Goal: Task Accomplishment & Management: Manage account settings

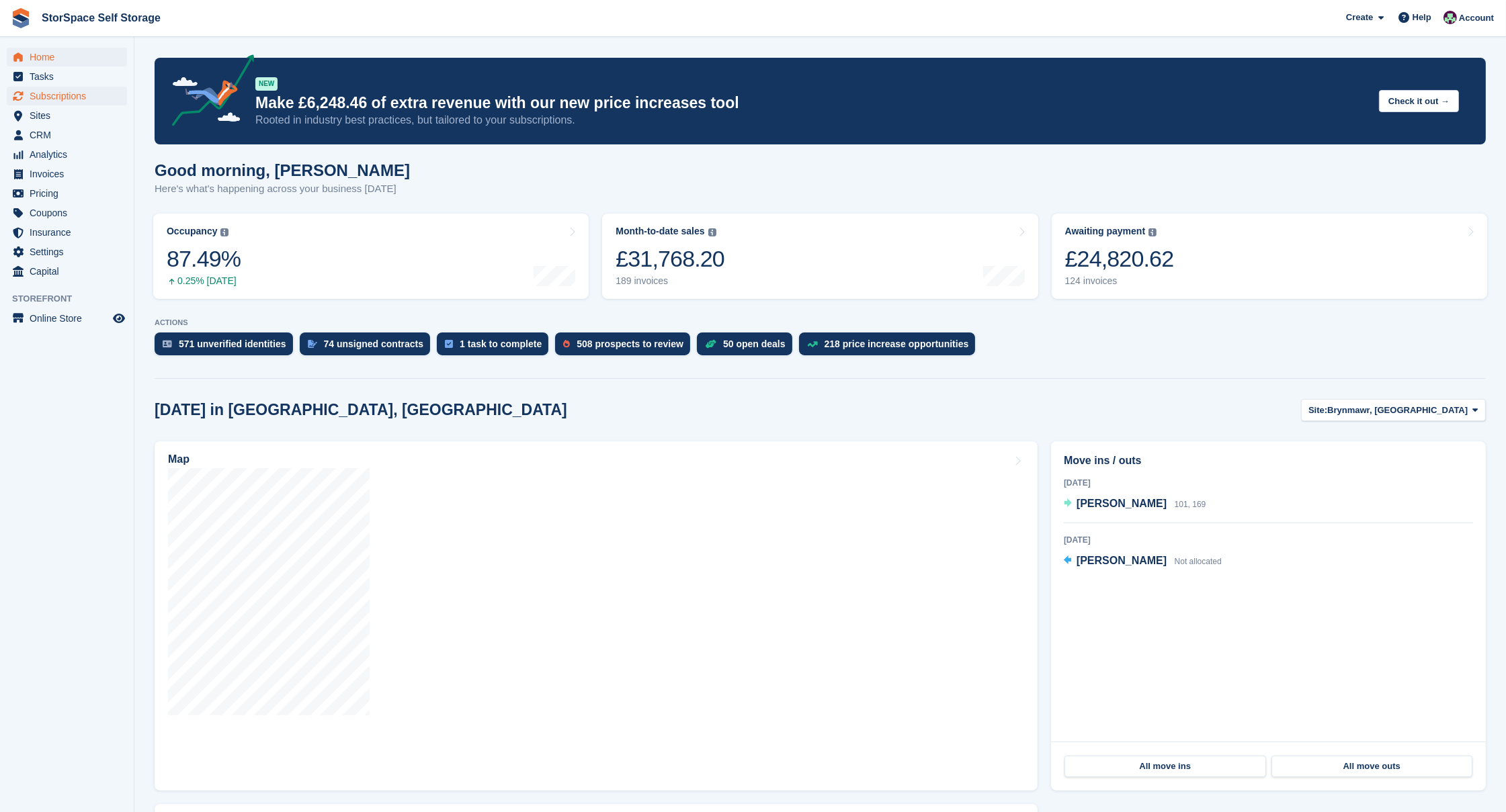
click at [74, 100] on span "Subscriptions" at bounding box center [69, 95] width 81 height 18
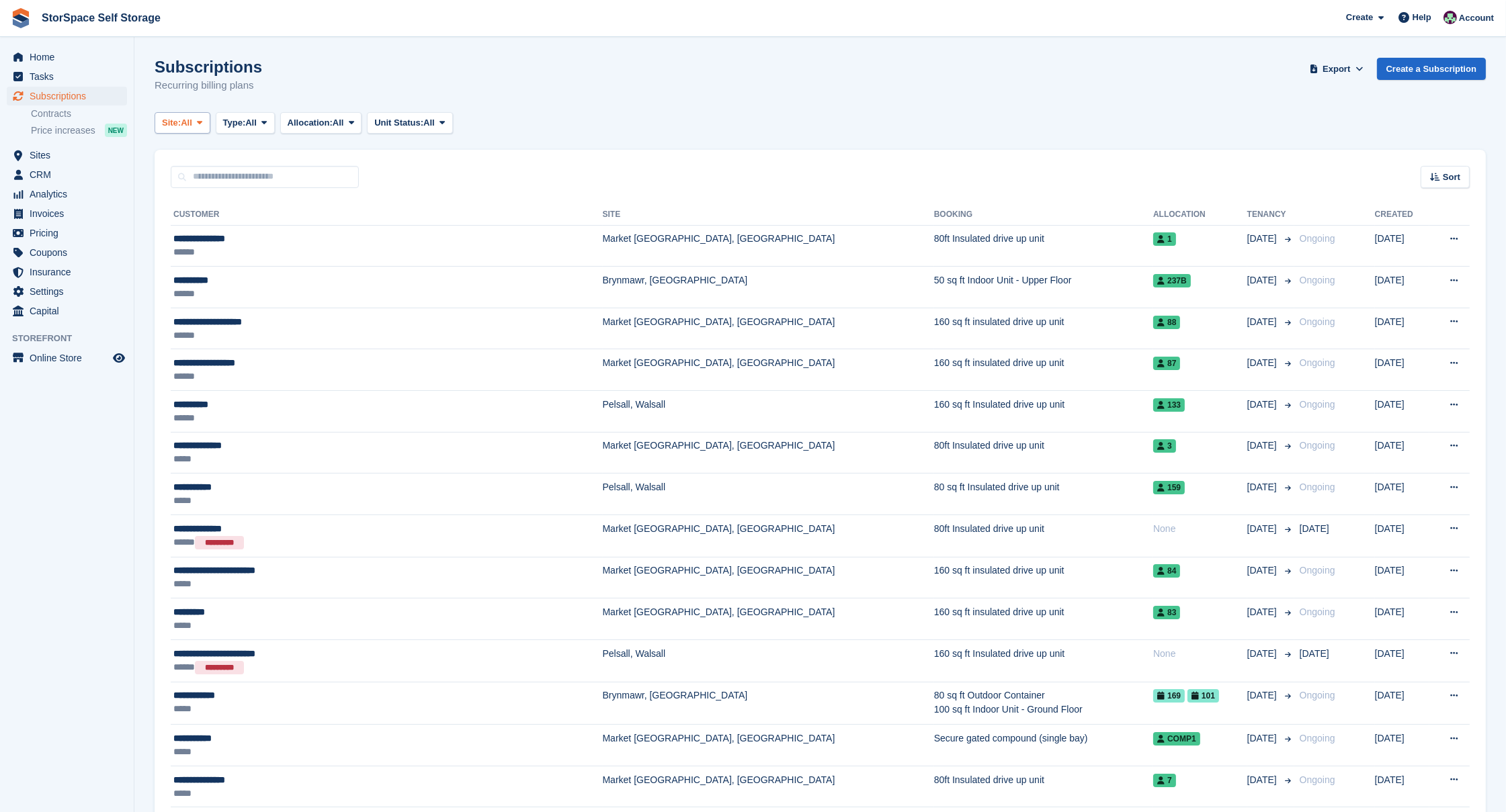
click at [181, 128] on span "Site:" at bounding box center [171, 123] width 18 height 13
click at [210, 229] on link "Market [GEOGRAPHIC_DATA], [GEOGRAPHIC_DATA]" at bounding box center [292, 227] width 265 height 24
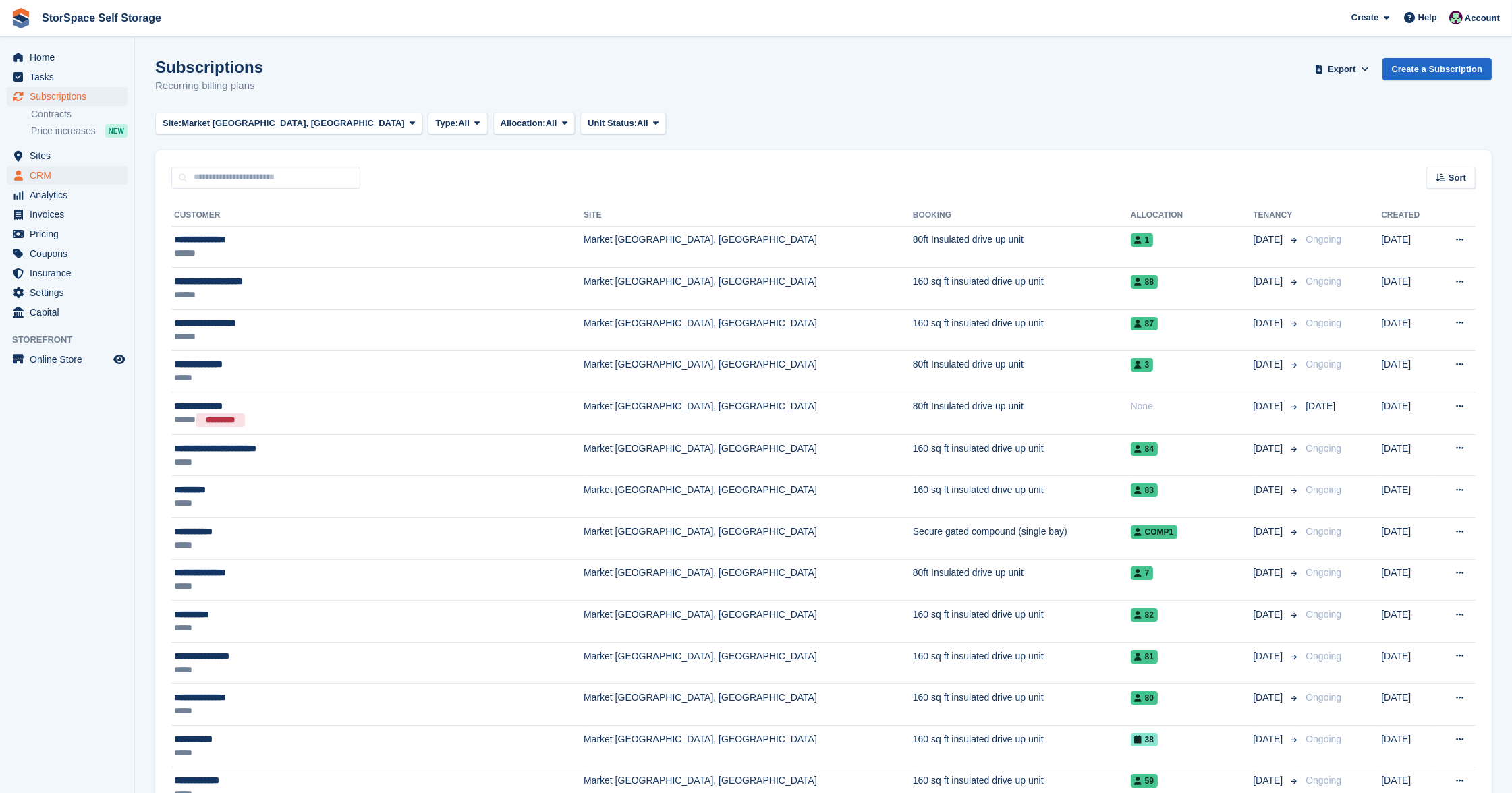
click at [47, 171] on span "CRM" at bounding box center [70, 175] width 81 height 19
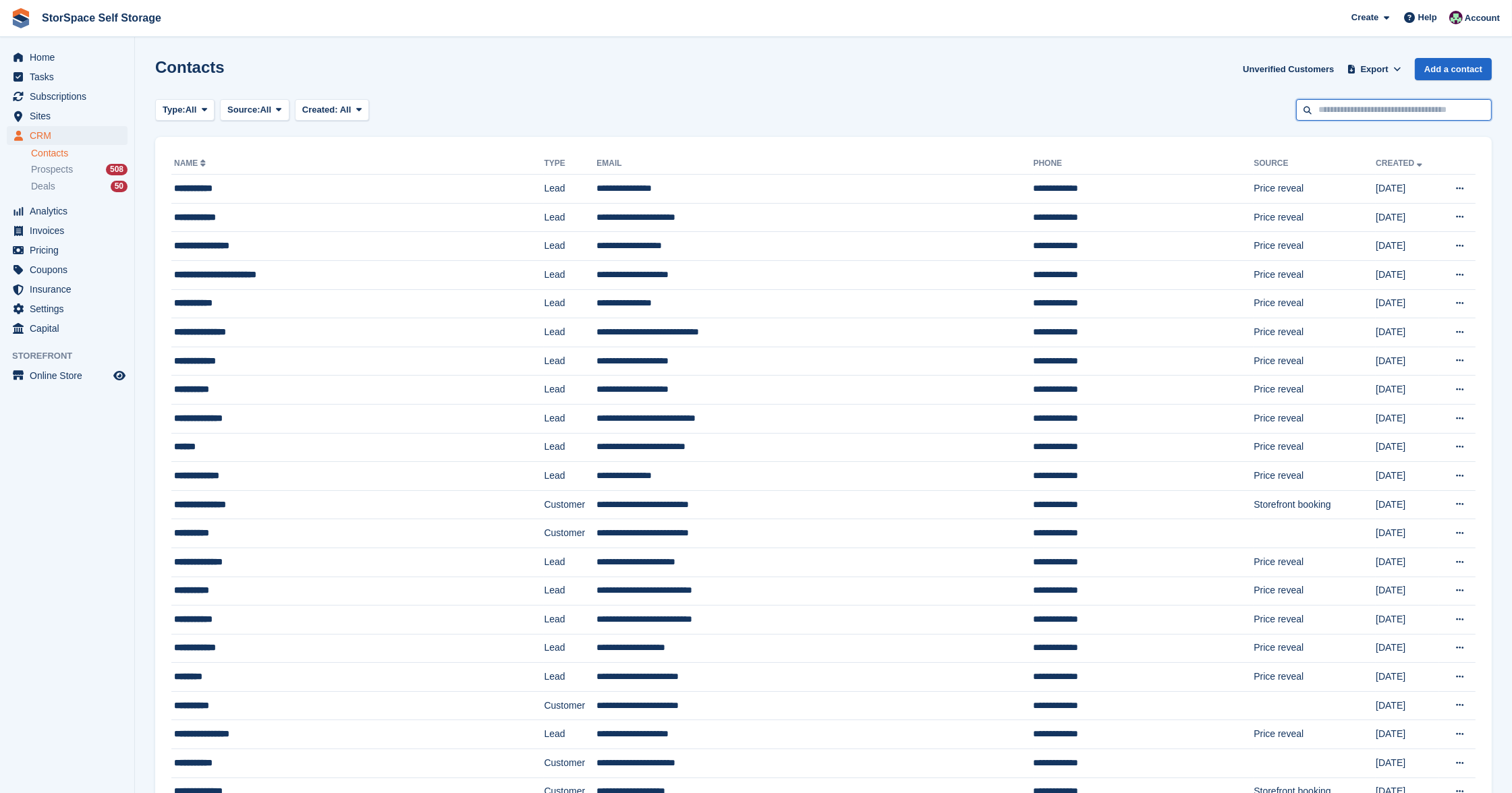
click at [1397, 110] on input "text" at bounding box center [1394, 110] width 196 height 22
type input "******"
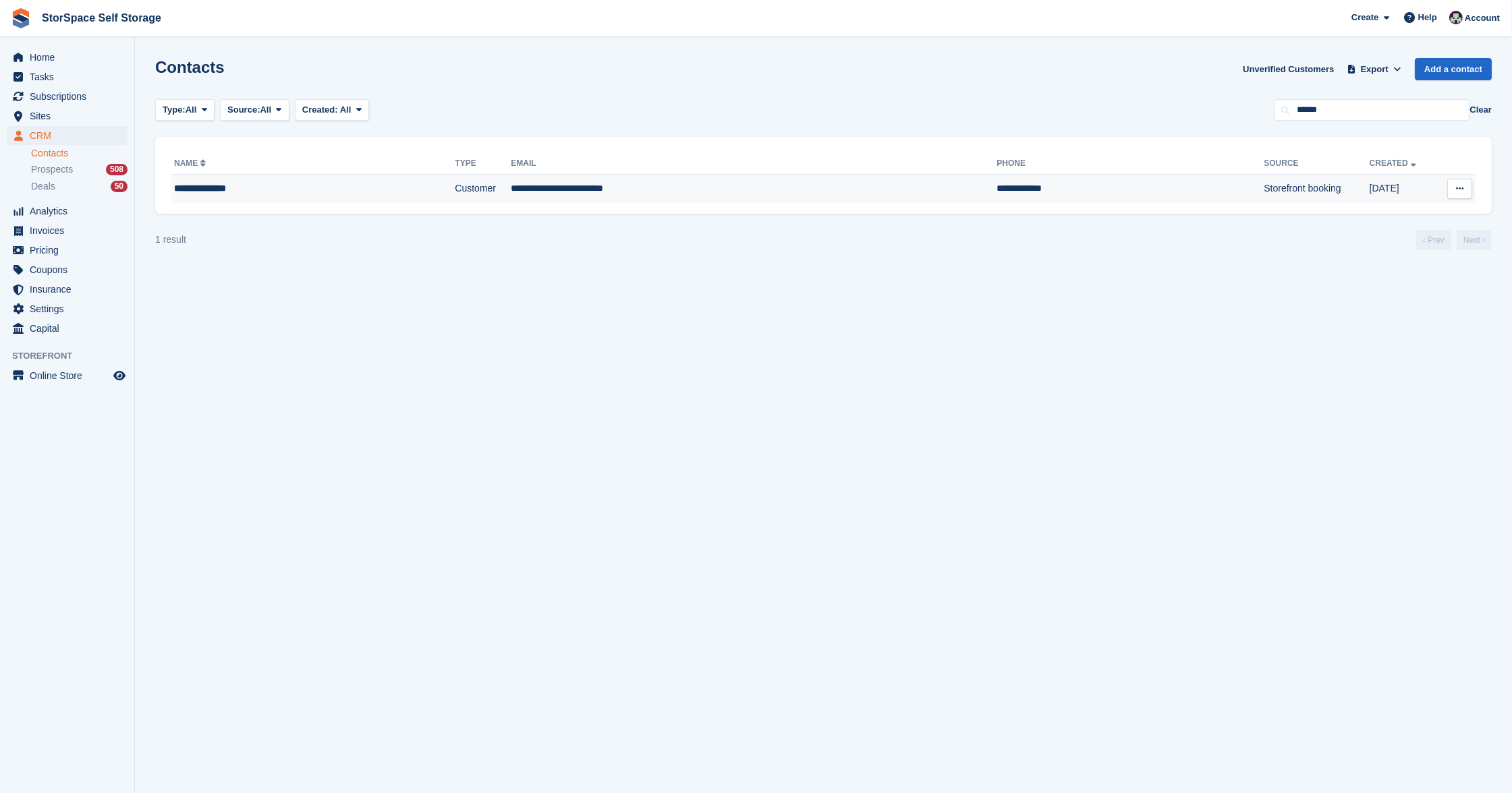
click at [466, 188] on td "Customer" at bounding box center [483, 189] width 56 height 28
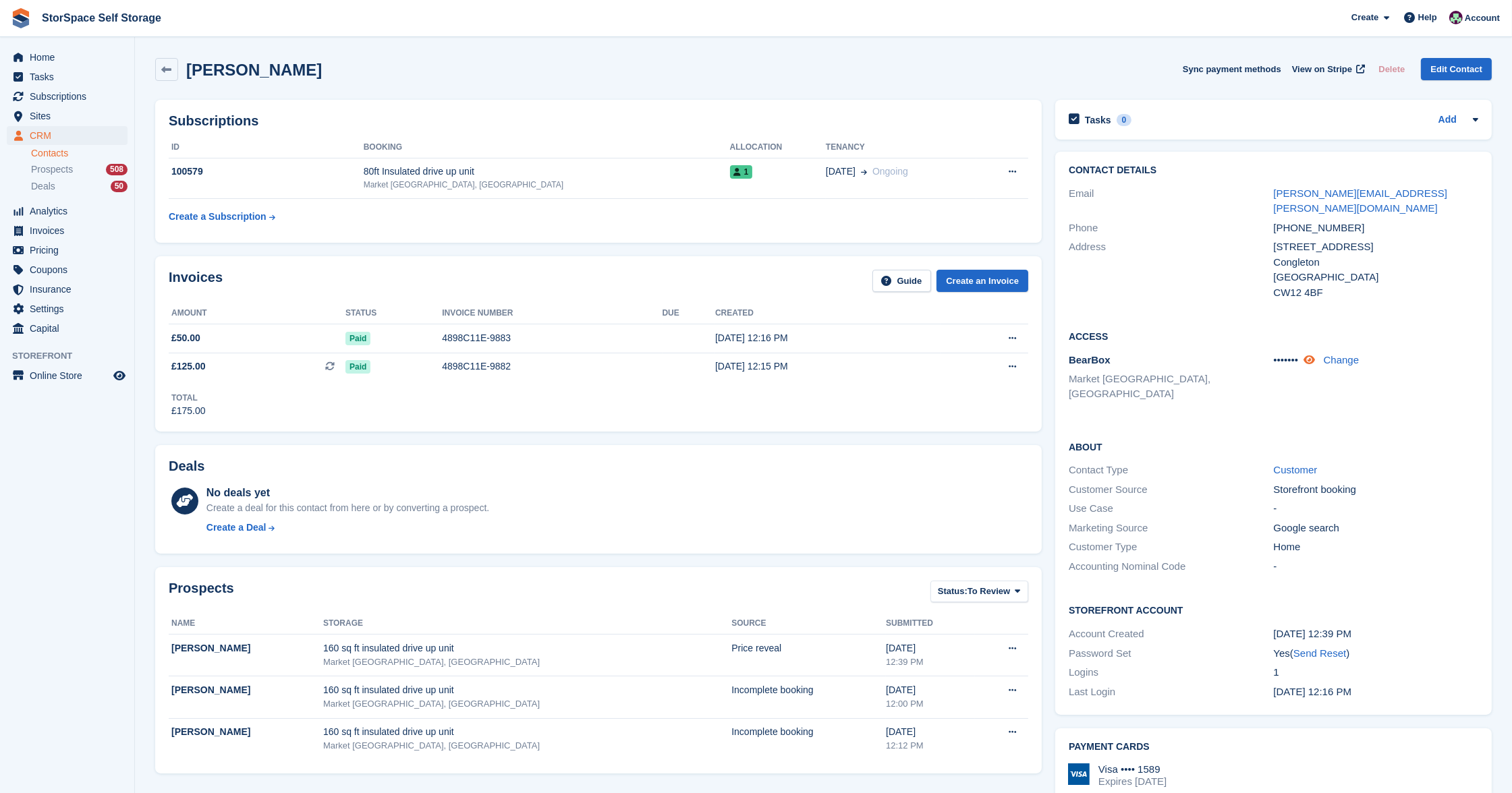
click at [1315, 355] on icon at bounding box center [1309, 360] width 11 height 10
click at [64, 49] on span "Home" at bounding box center [70, 57] width 81 height 19
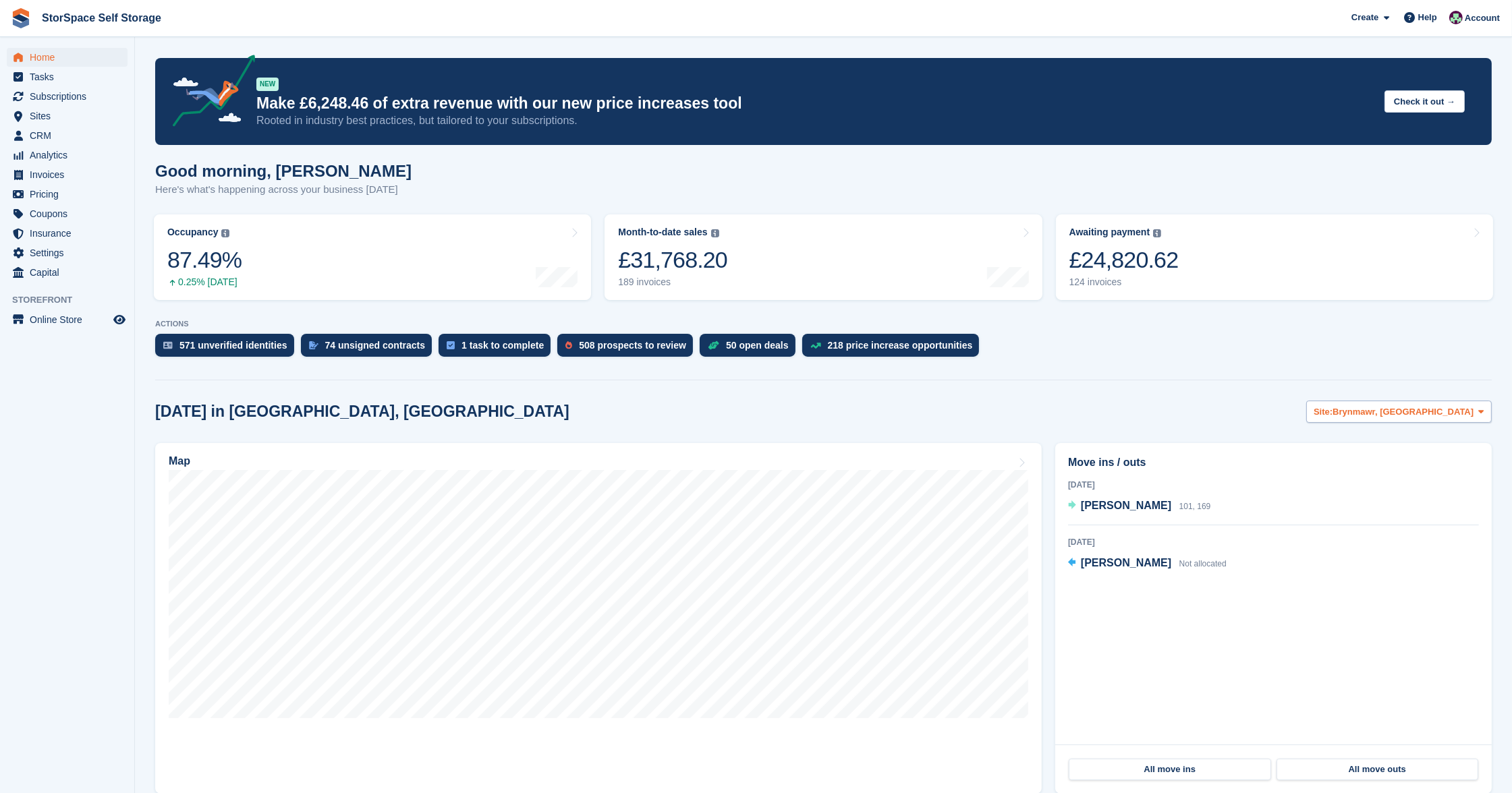
click at [1379, 405] on span "Brynmawr, [GEOGRAPHIC_DATA]" at bounding box center [1403, 412] width 141 height 13
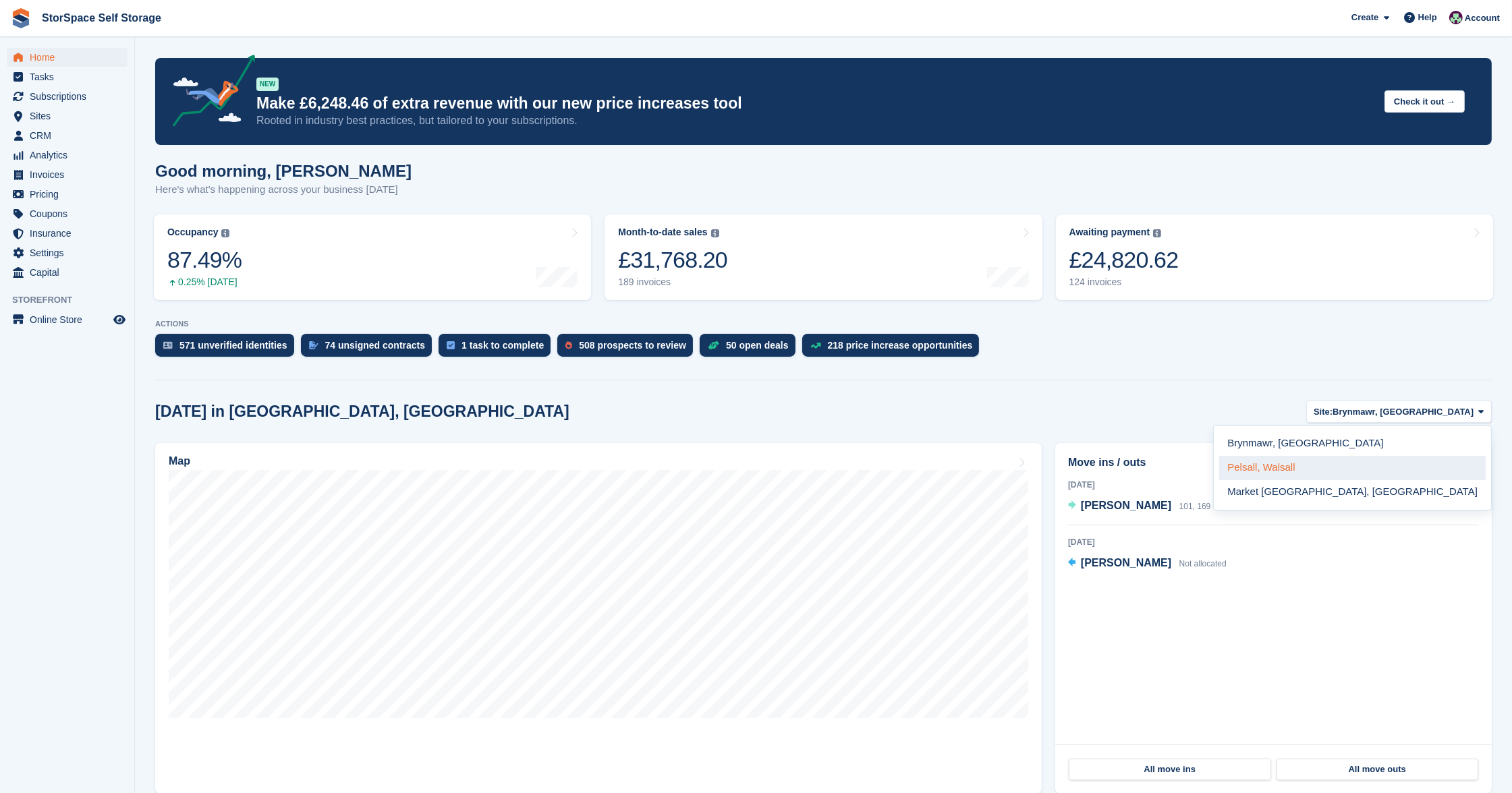
click at [1379, 466] on link "Pelsall, Walsall" at bounding box center [1352, 468] width 266 height 24
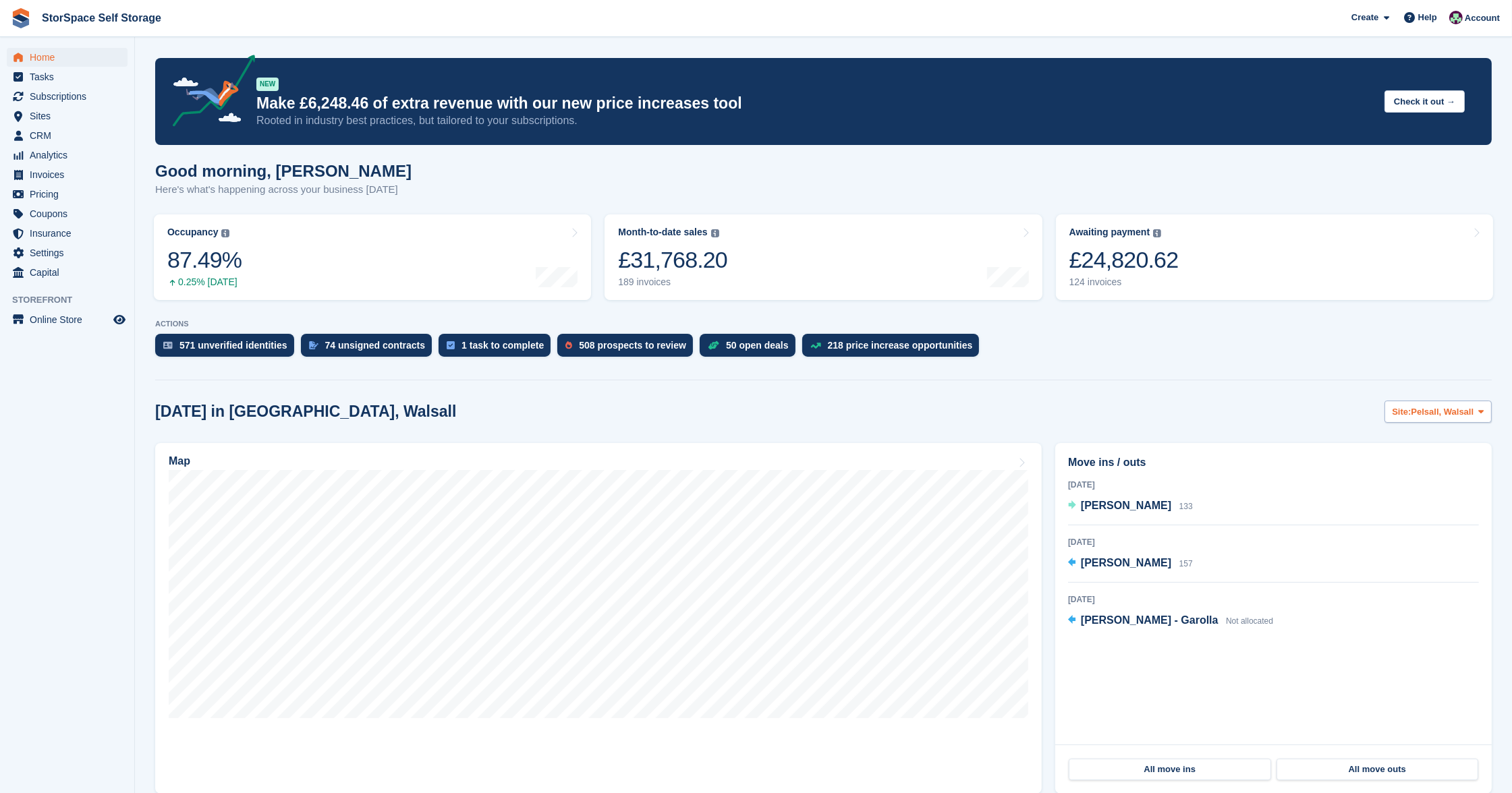
click at [1419, 405] on span "Pelsall, Walsall" at bounding box center [1442, 412] width 63 height 13
click at [1402, 482] on link "Market [GEOGRAPHIC_DATA], [GEOGRAPHIC_DATA]" at bounding box center [1352, 492] width 266 height 24
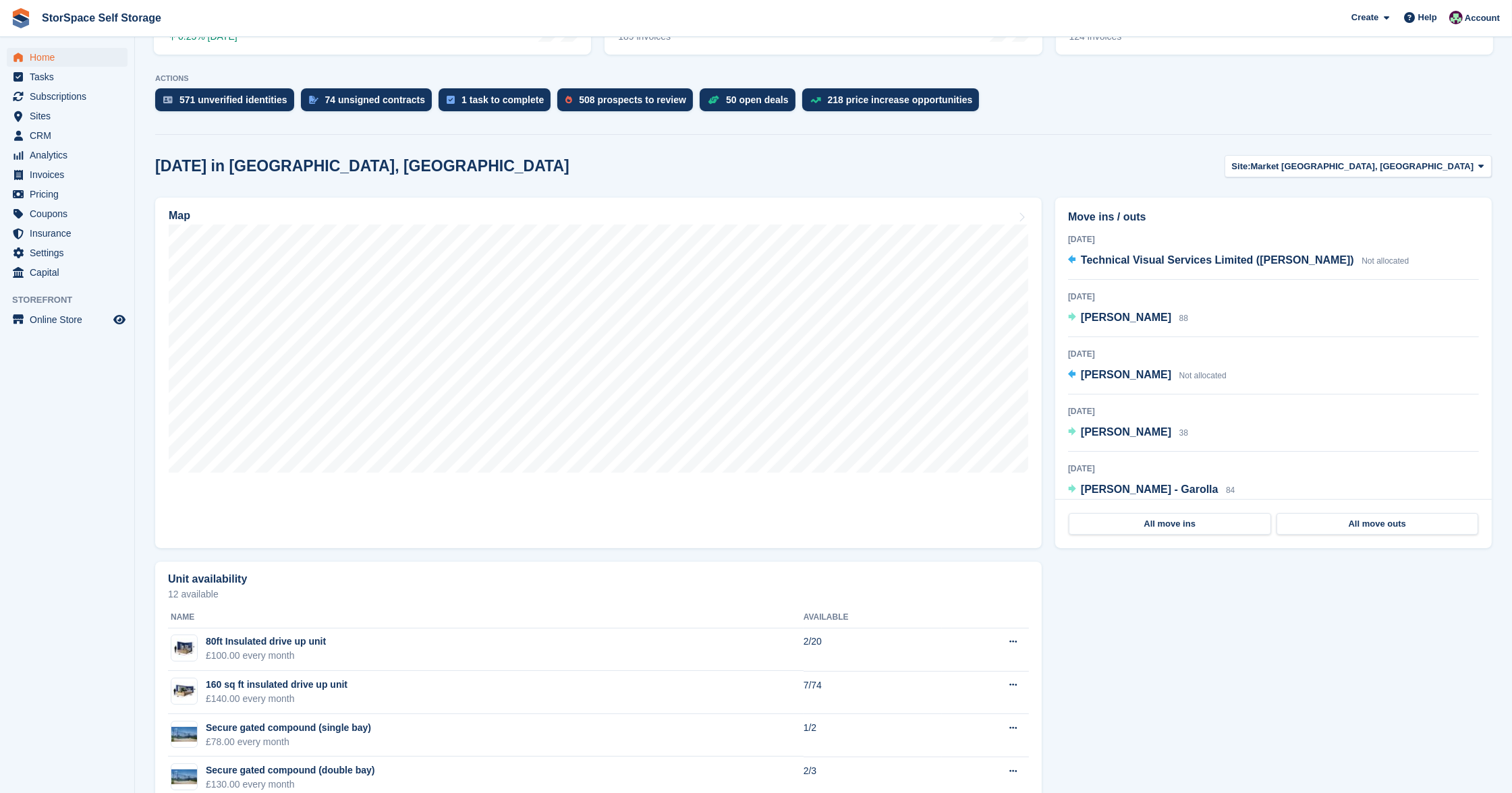
scroll to position [5, 0]
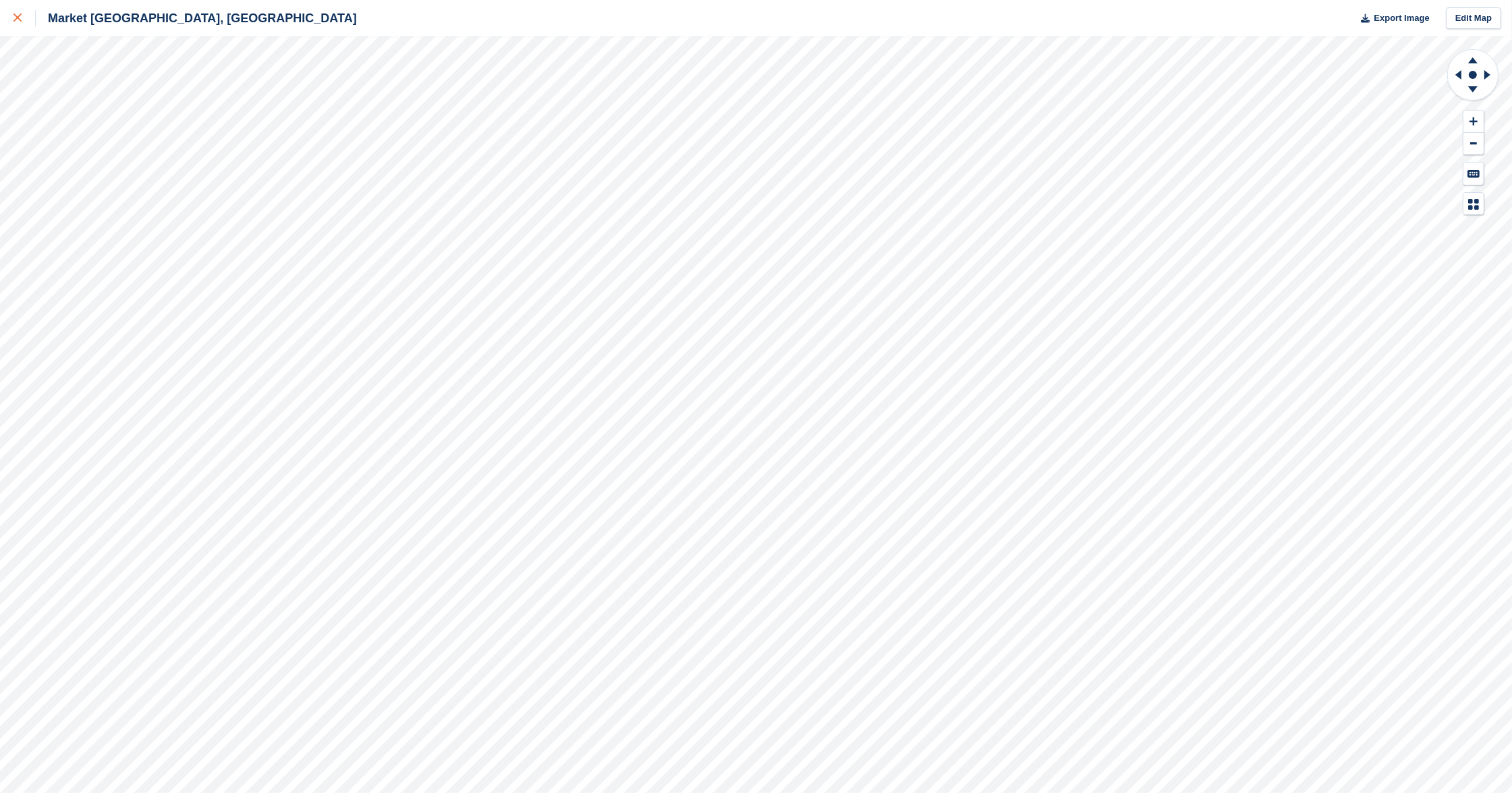
click at [17, 19] on icon at bounding box center [17, 17] width 8 height 8
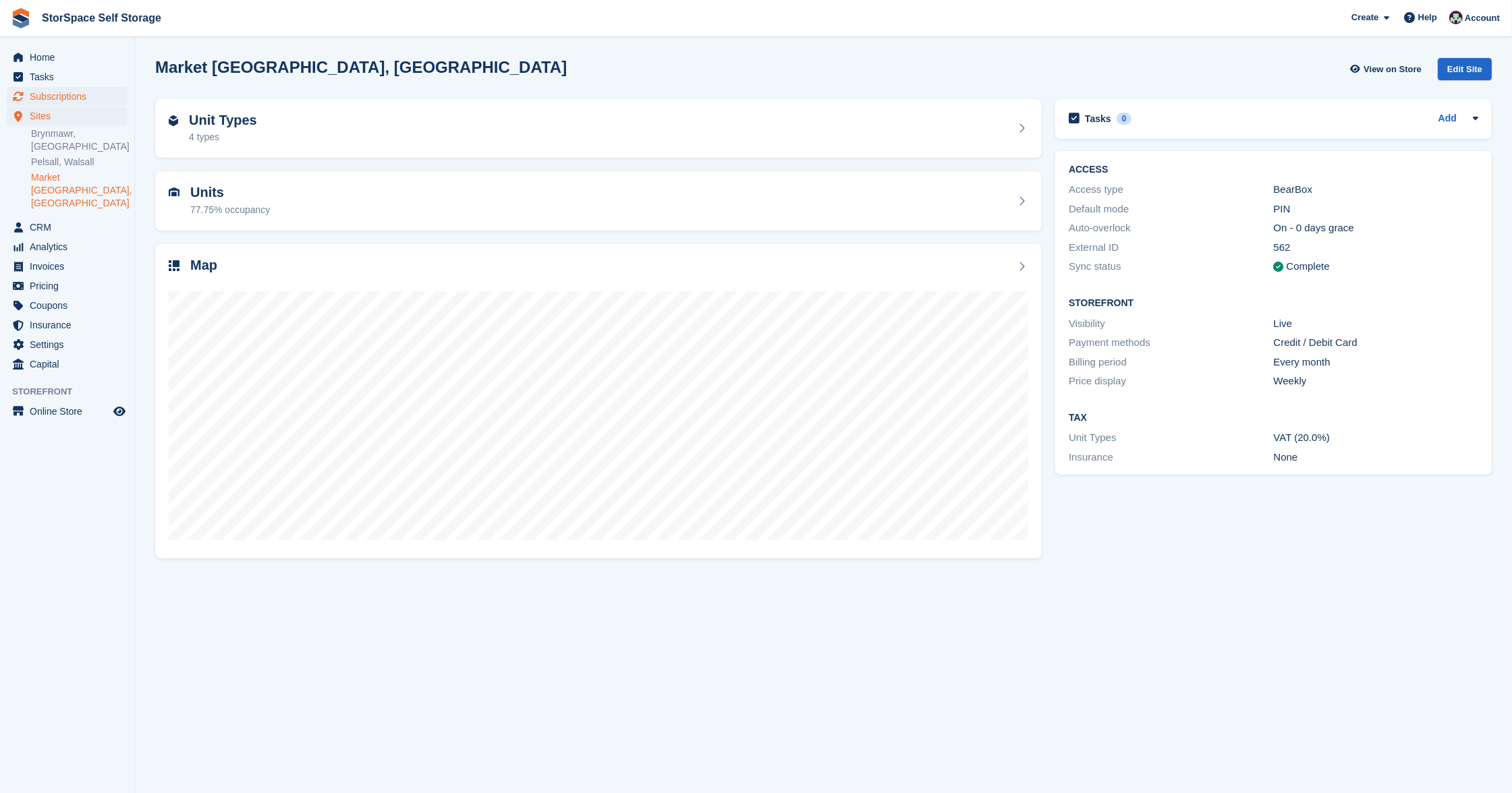
click at [64, 95] on span "Subscriptions" at bounding box center [70, 96] width 81 height 19
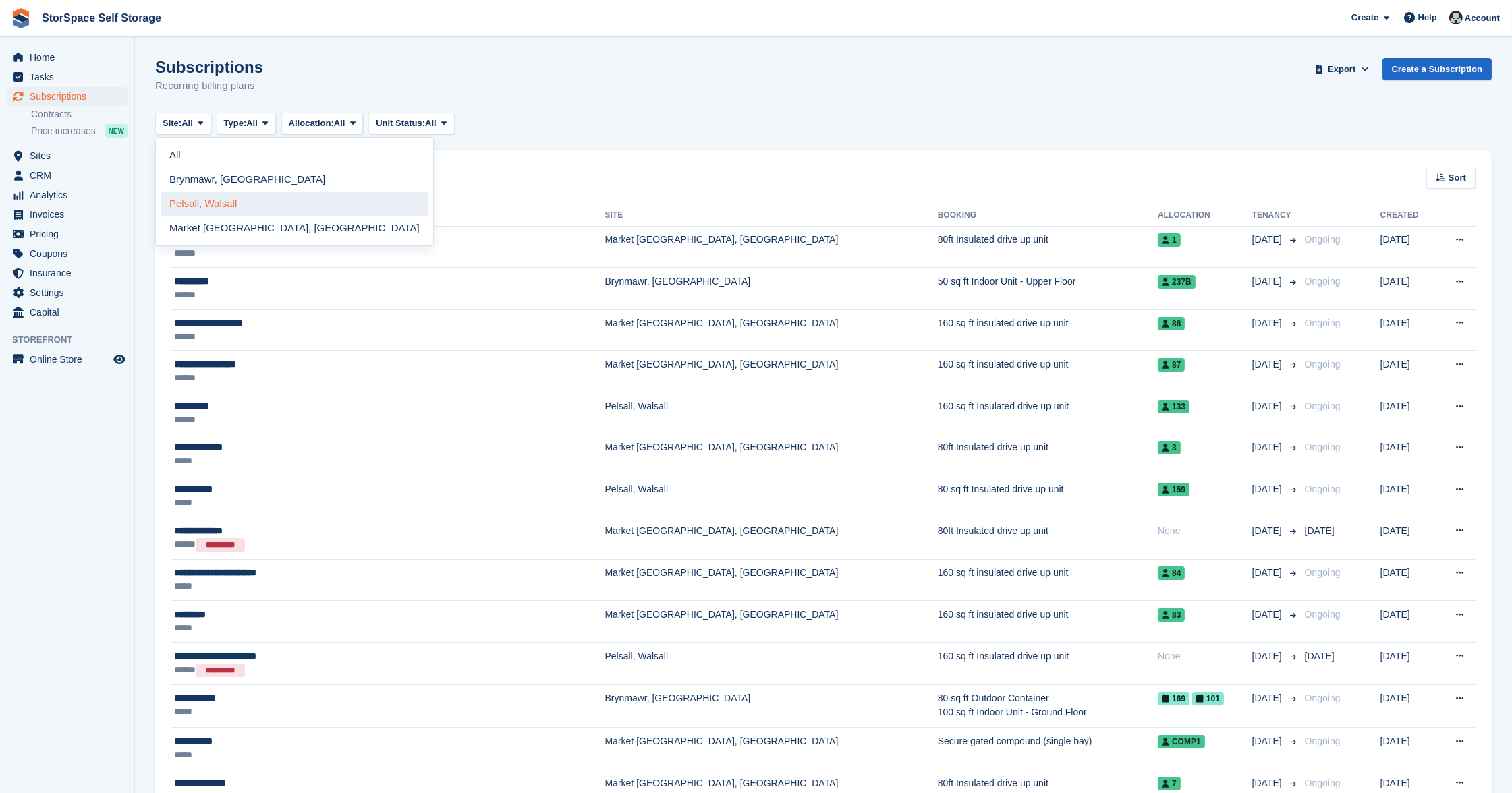
click at [205, 195] on link "Pelsall, Walsall" at bounding box center [294, 203] width 266 height 24
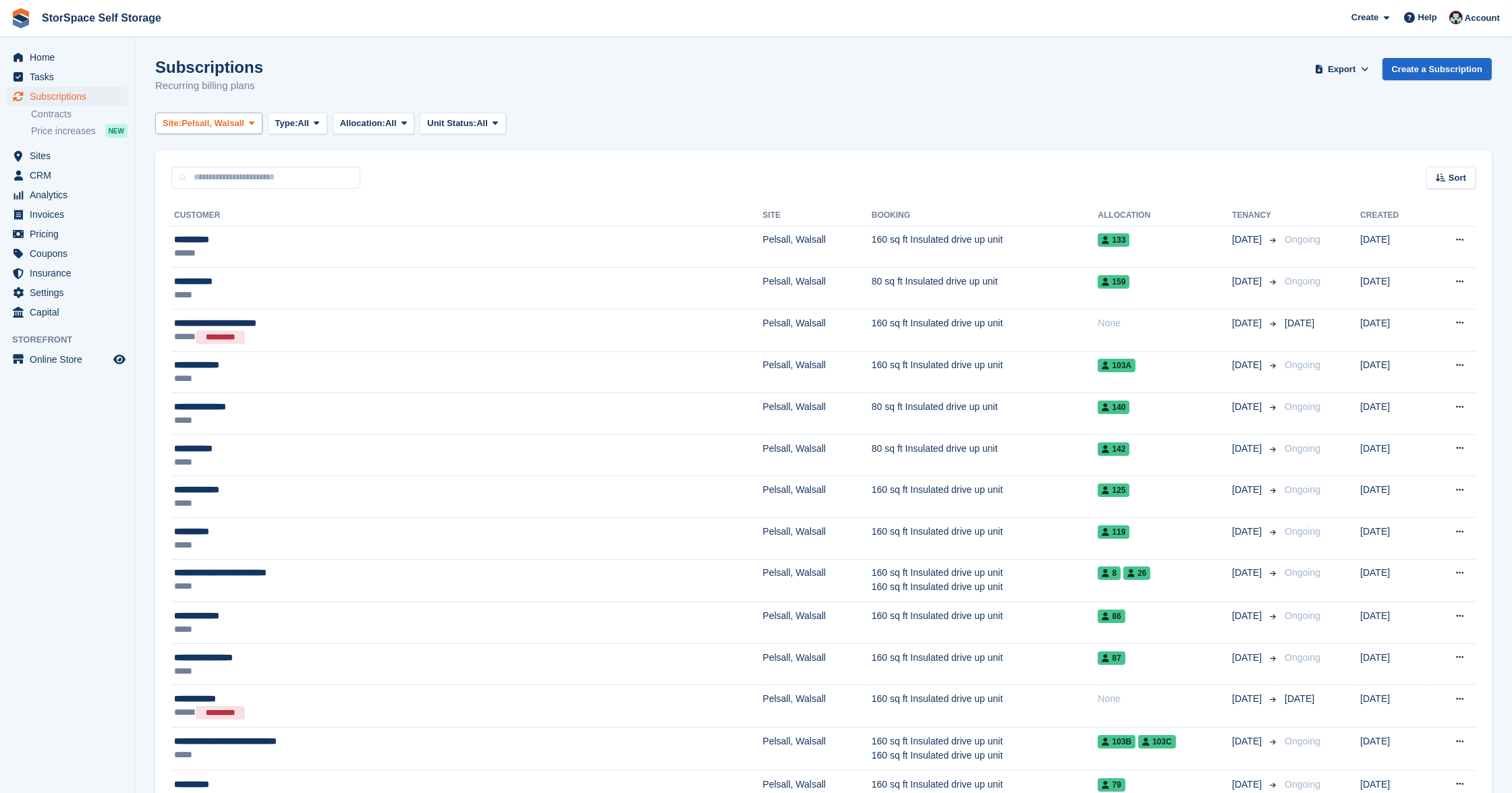
click at [231, 122] on span "Pelsall, Walsall" at bounding box center [213, 123] width 63 height 13
click at [233, 230] on link "Market [GEOGRAPHIC_DATA], [GEOGRAPHIC_DATA]" at bounding box center [294, 228] width 266 height 24
